Goal: Information Seeking & Learning: Learn about a topic

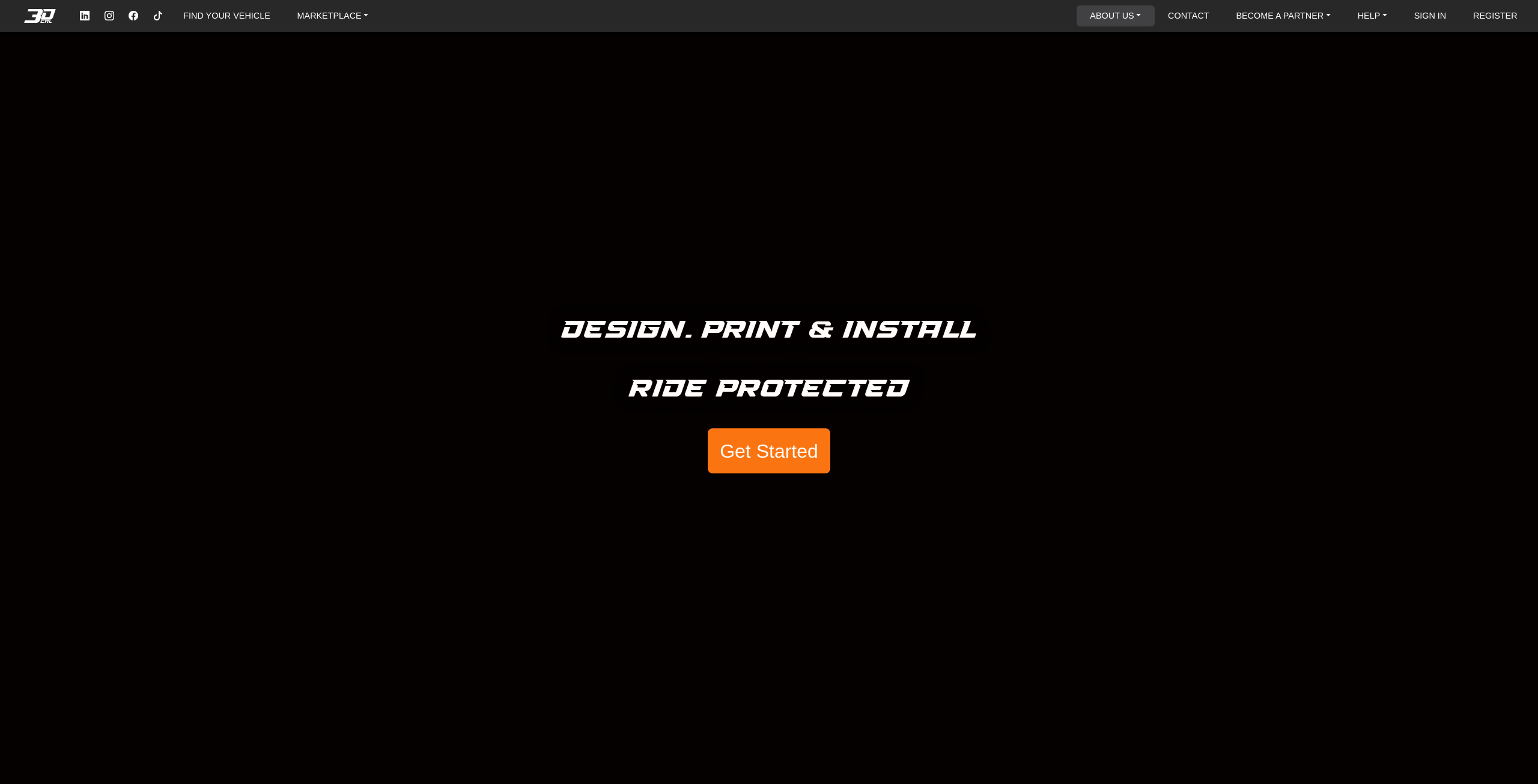
click at [1126, 23] on link "ABOUT US" at bounding box center [1116, 16] width 61 height 21
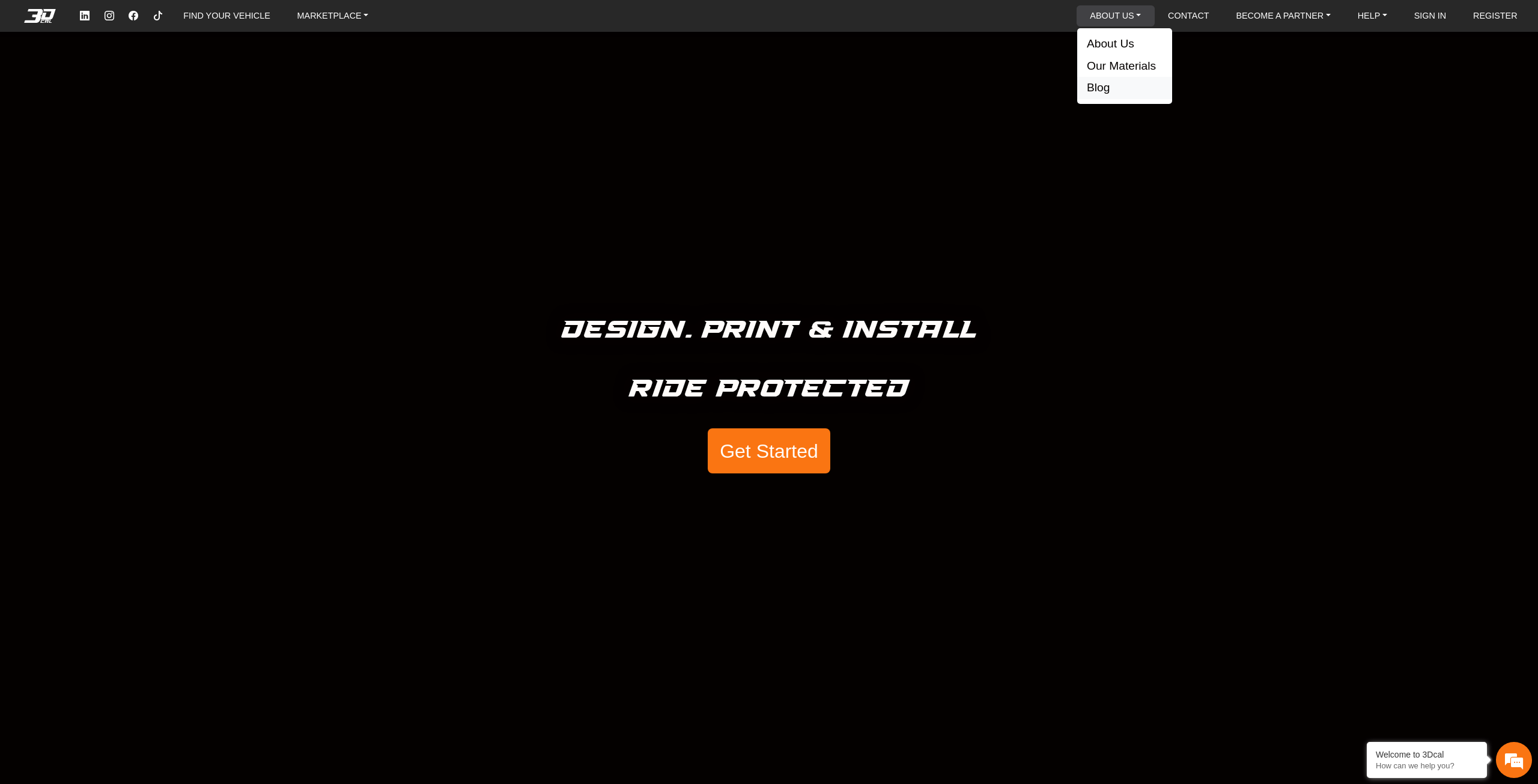
click at [1116, 89] on button "Blog" at bounding box center [1124, 88] width 95 height 22
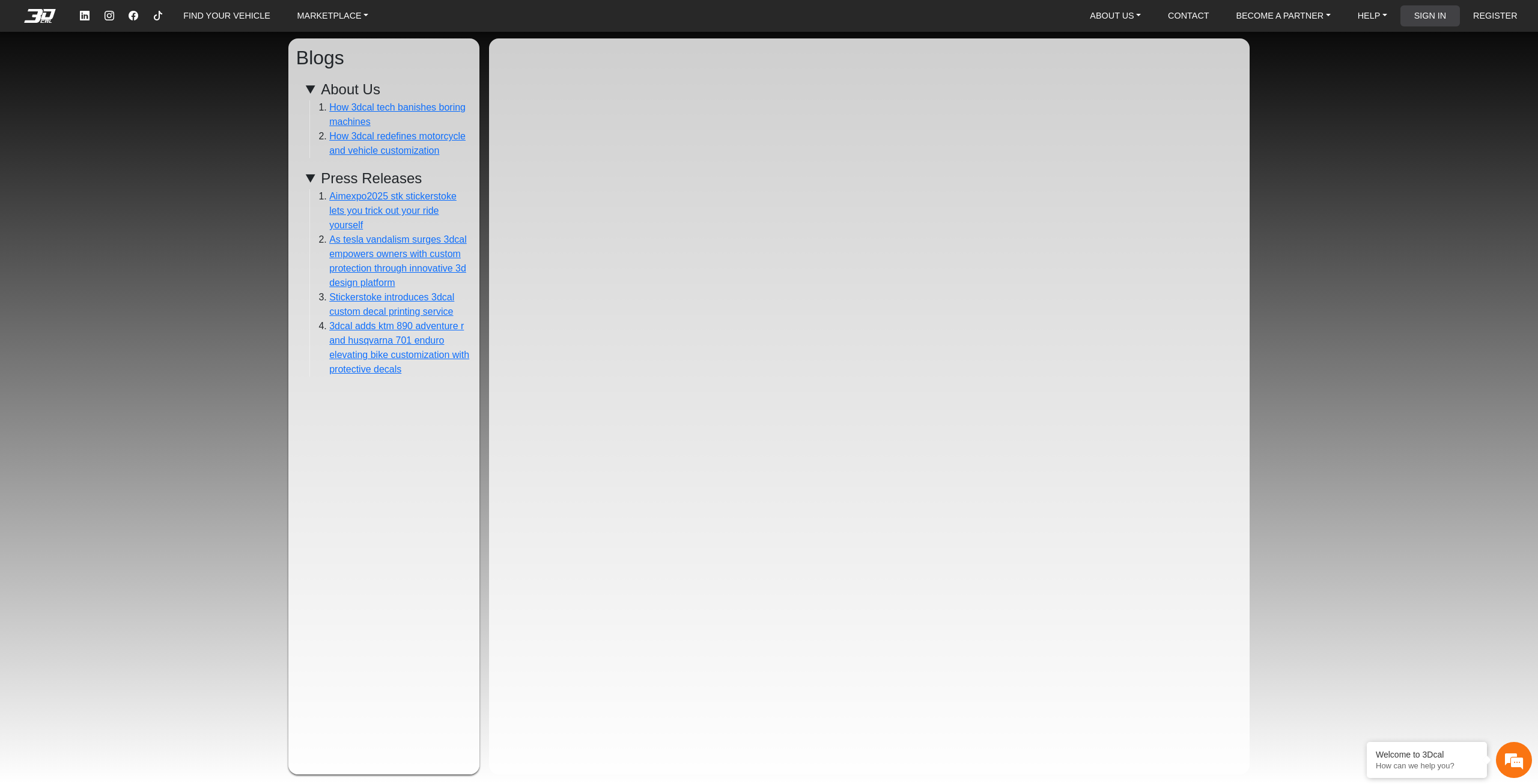
click at [1419, 18] on link "SIGN IN" at bounding box center [1430, 16] width 42 height 21
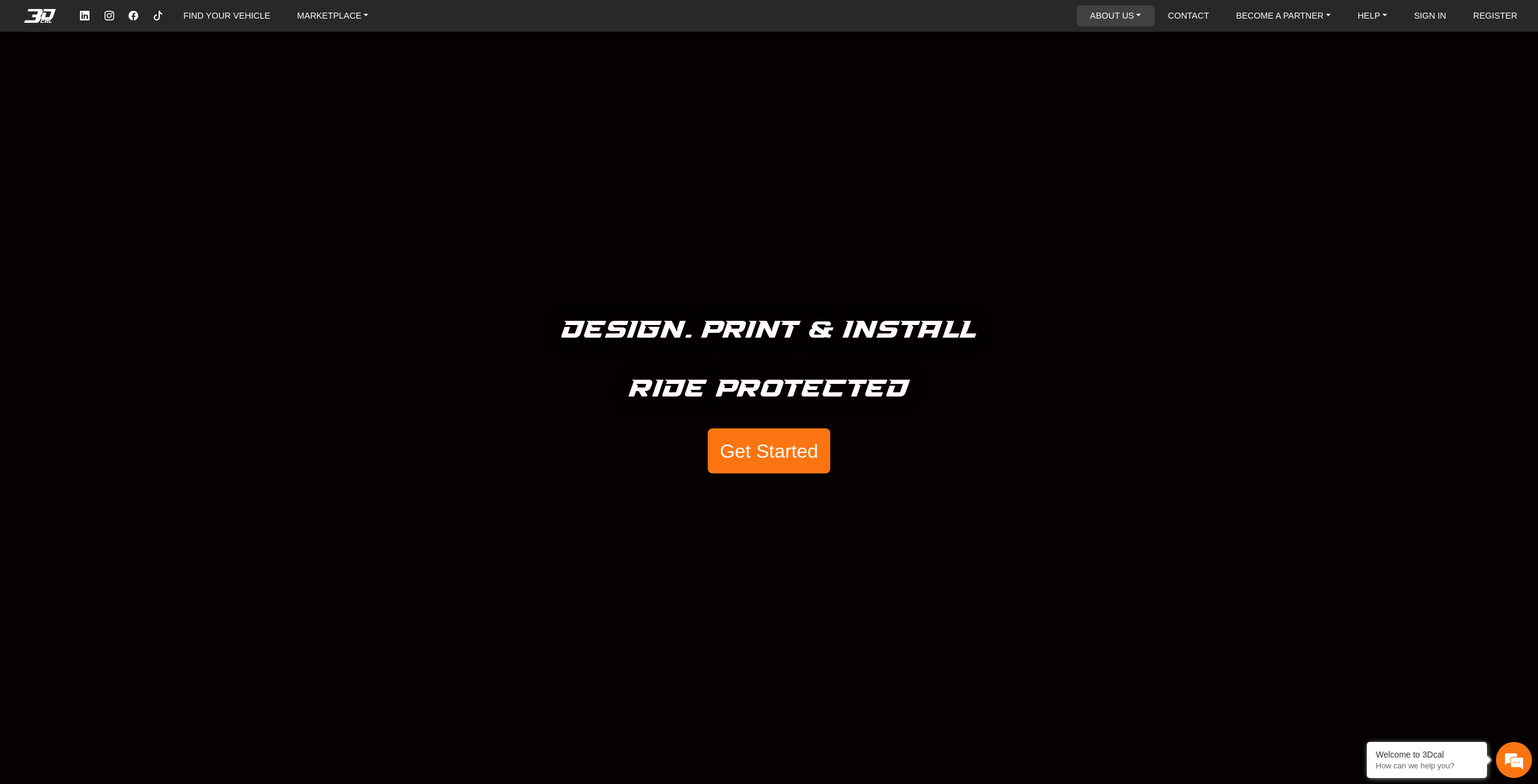
click at [1123, 9] on link "ABOUT US" at bounding box center [1116, 16] width 61 height 21
